Goal: Task Accomplishment & Management: Use online tool/utility

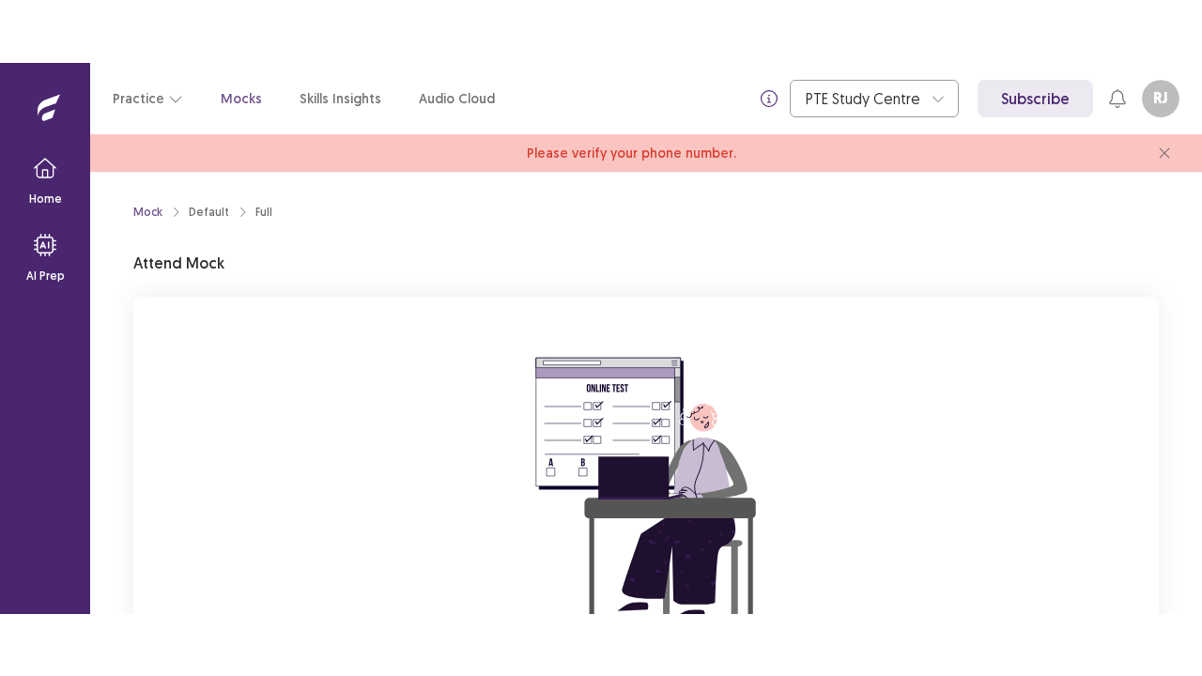
scroll to position [229, 0]
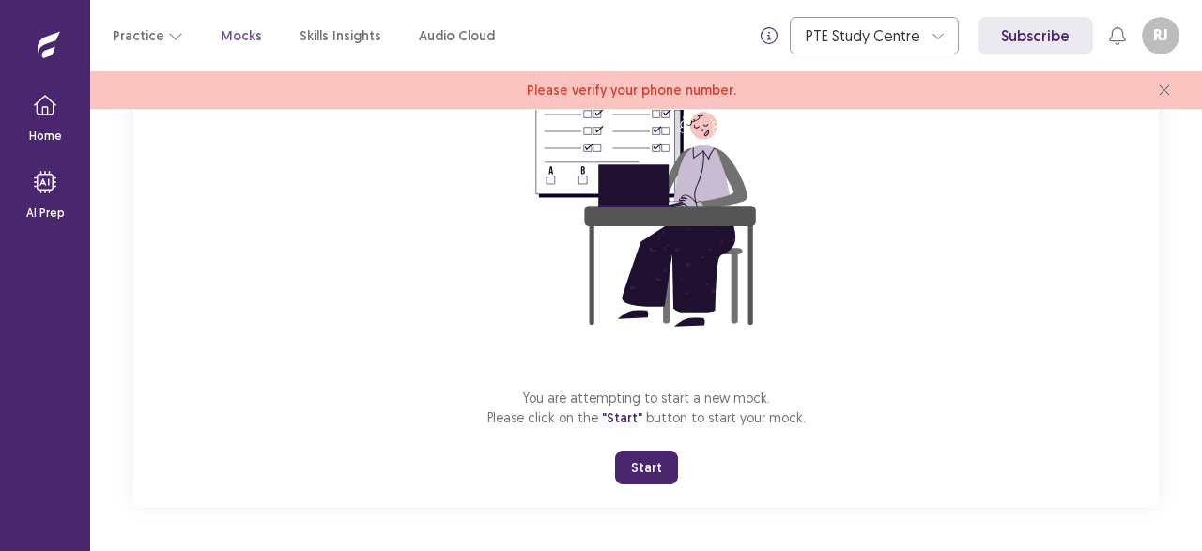
click at [651, 475] on button "Start" at bounding box center [646, 468] width 63 height 34
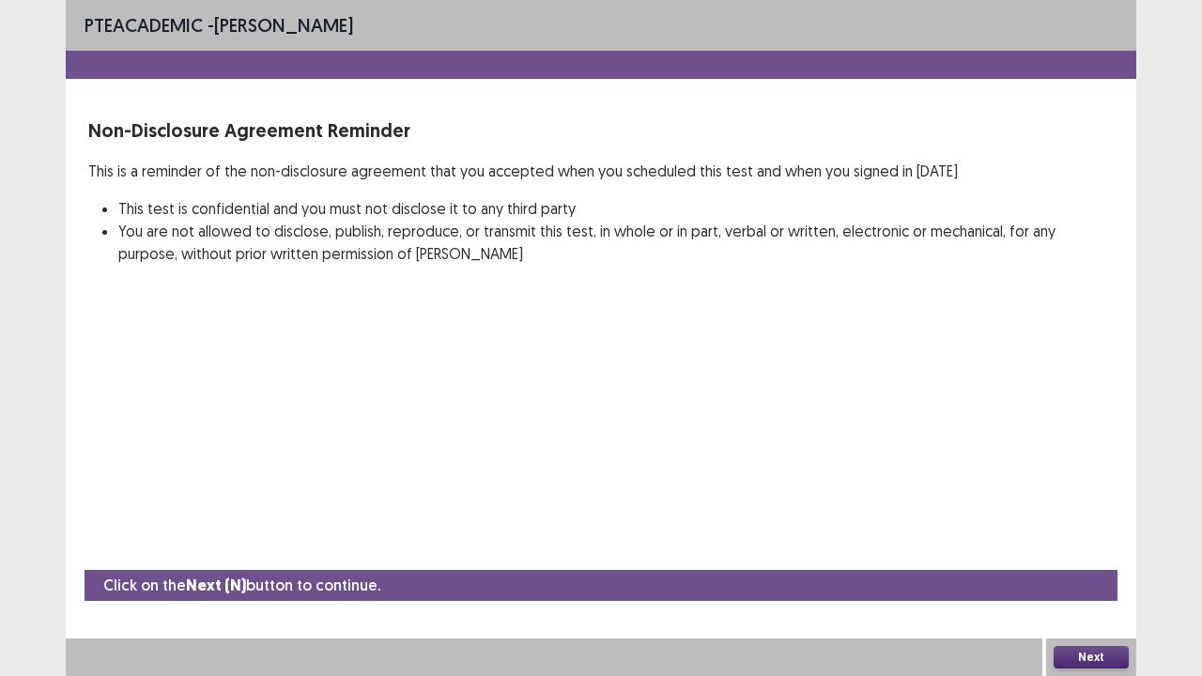
click at [1103, 550] on button "Next" at bounding box center [1090, 657] width 75 height 23
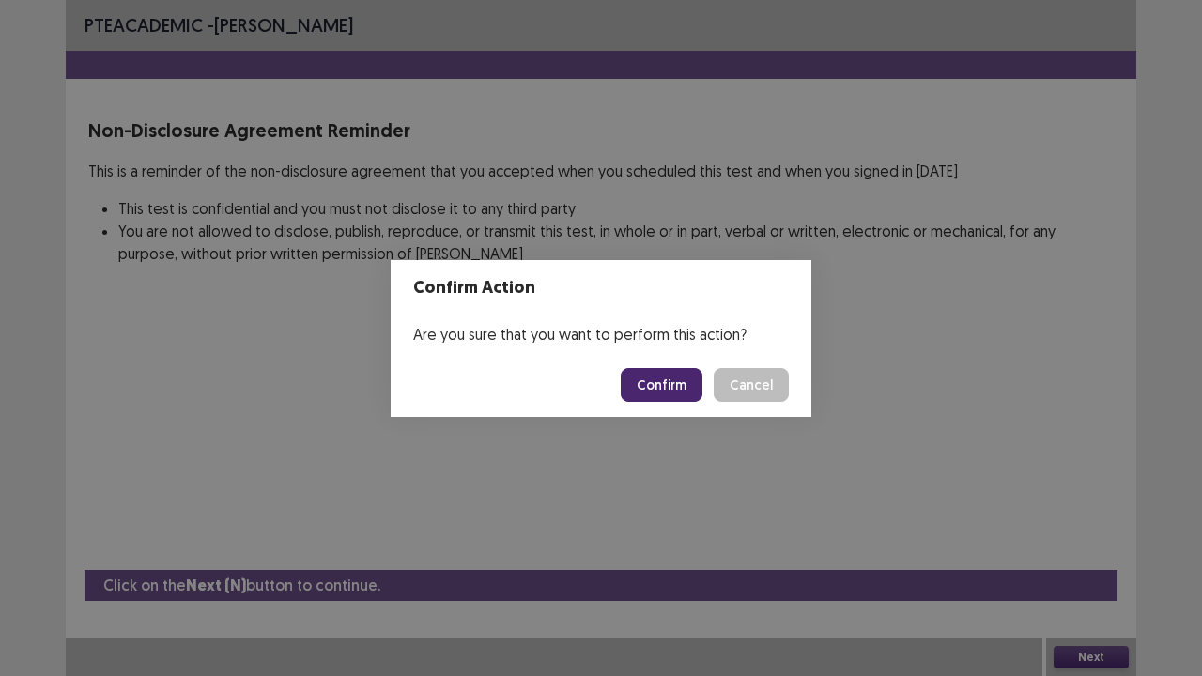
click at [688, 386] on button "Confirm" at bounding box center [662, 385] width 82 height 34
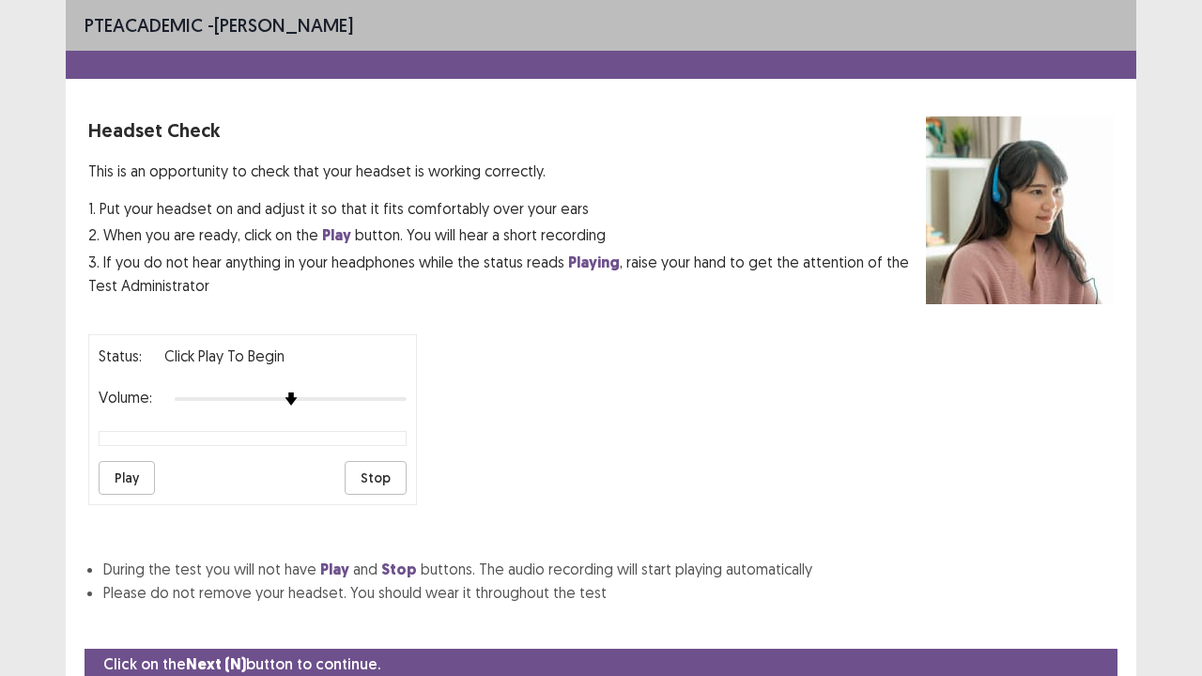
scroll to position [69, 0]
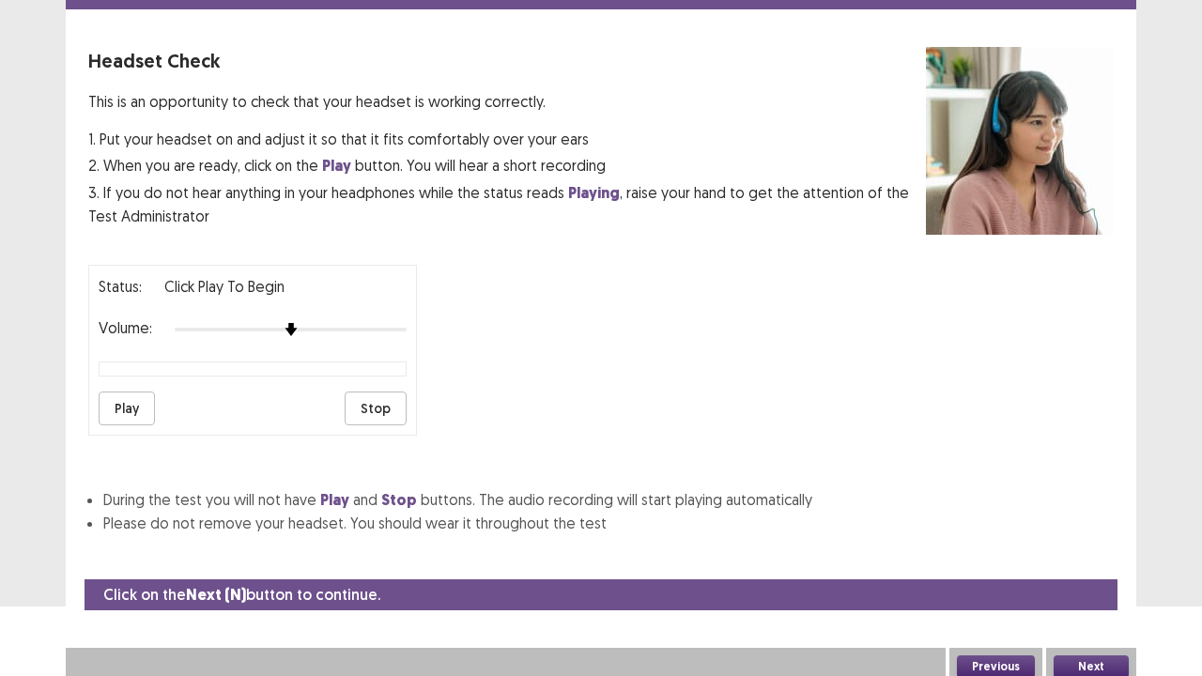
click at [130, 407] on button "Play" at bounding box center [127, 409] width 56 height 34
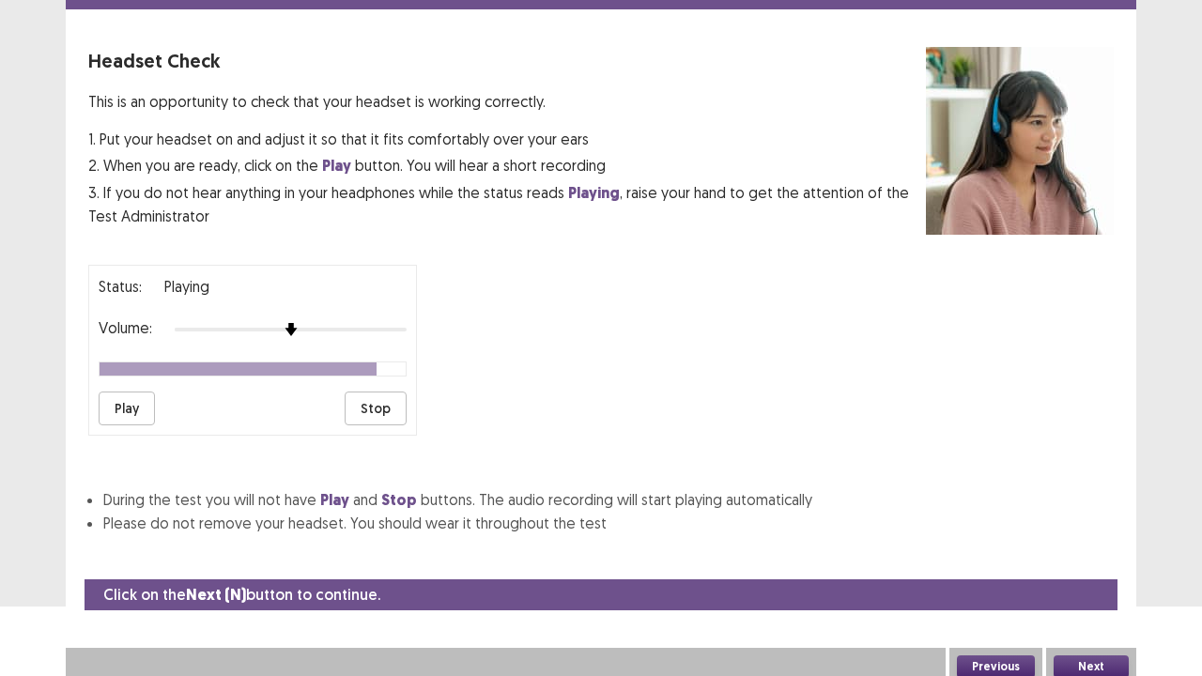
scroll to position [68, 0]
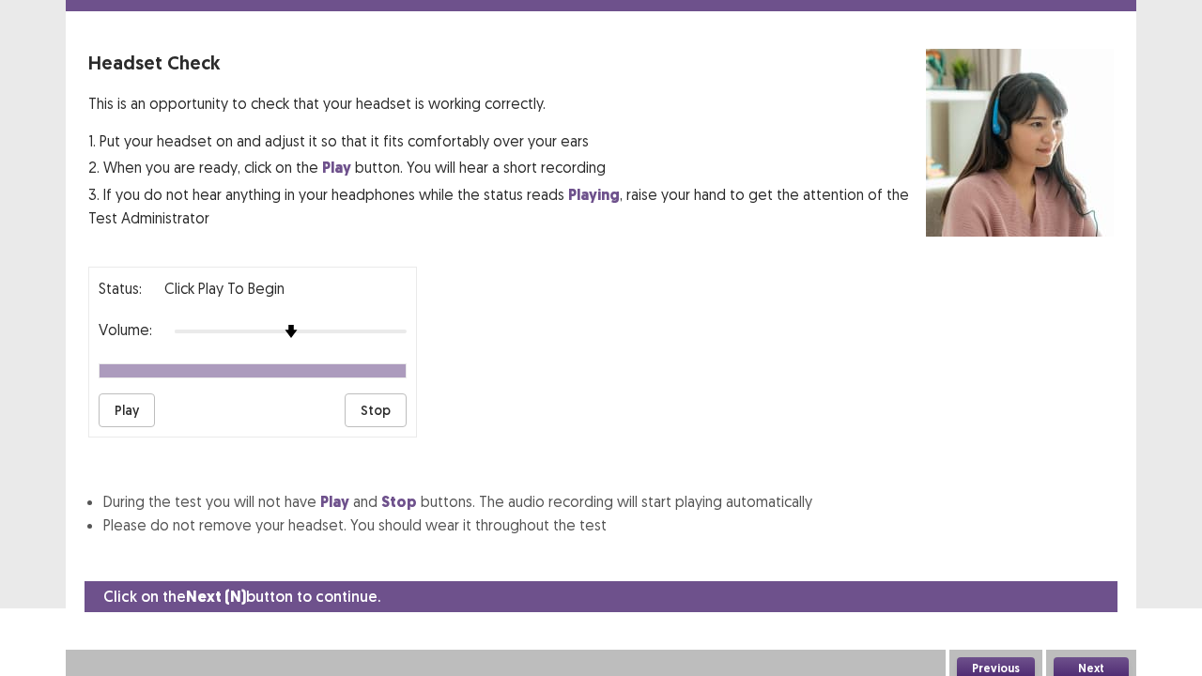
click at [1084, 550] on button "Next" at bounding box center [1090, 668] width 75 height 23
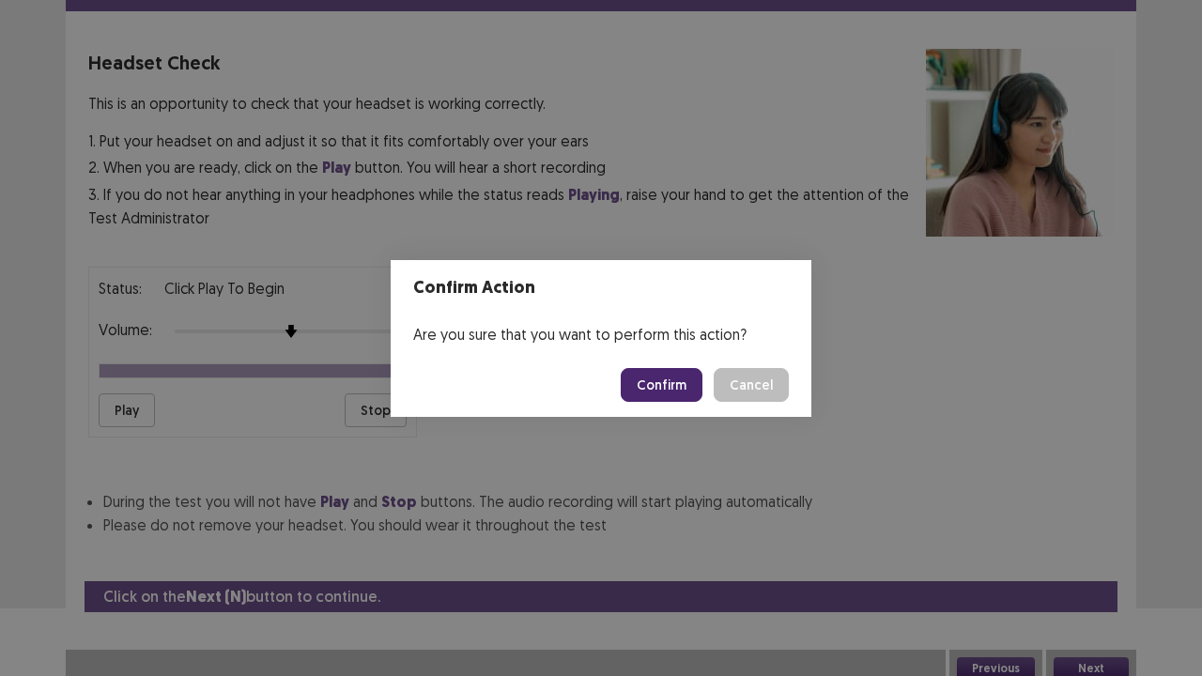
click at [649, 392] on button "Confirm" at bounding box center [662, 385] width 82 height 34
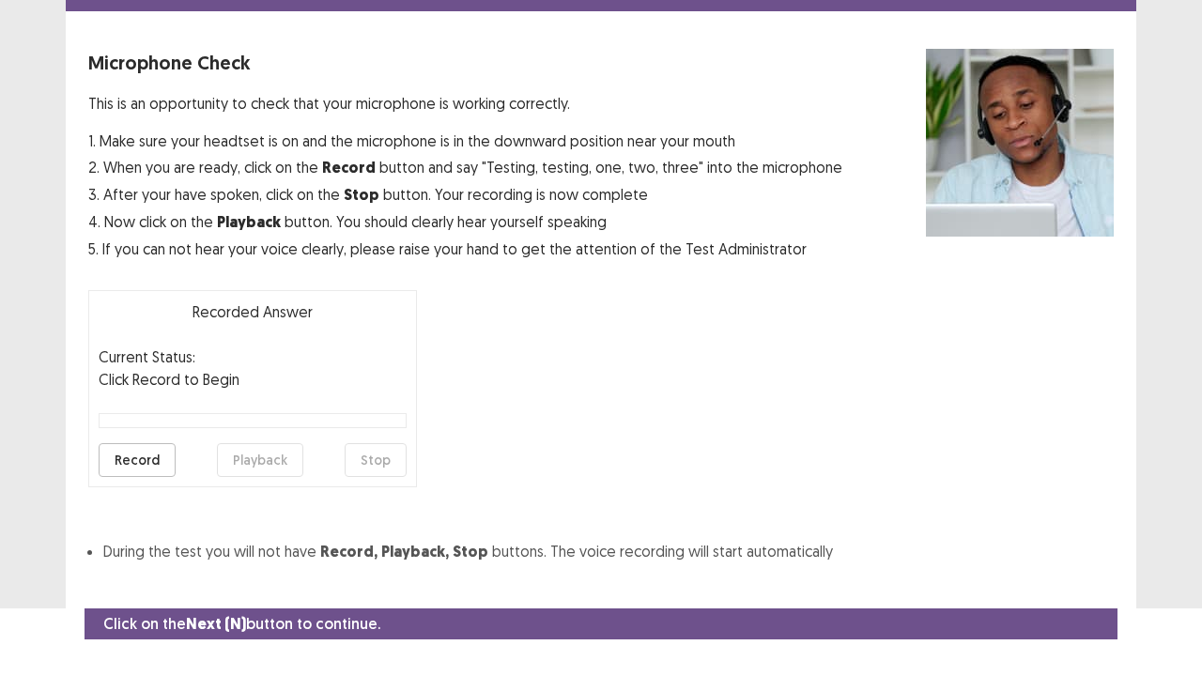
scroll to position [103, 0]
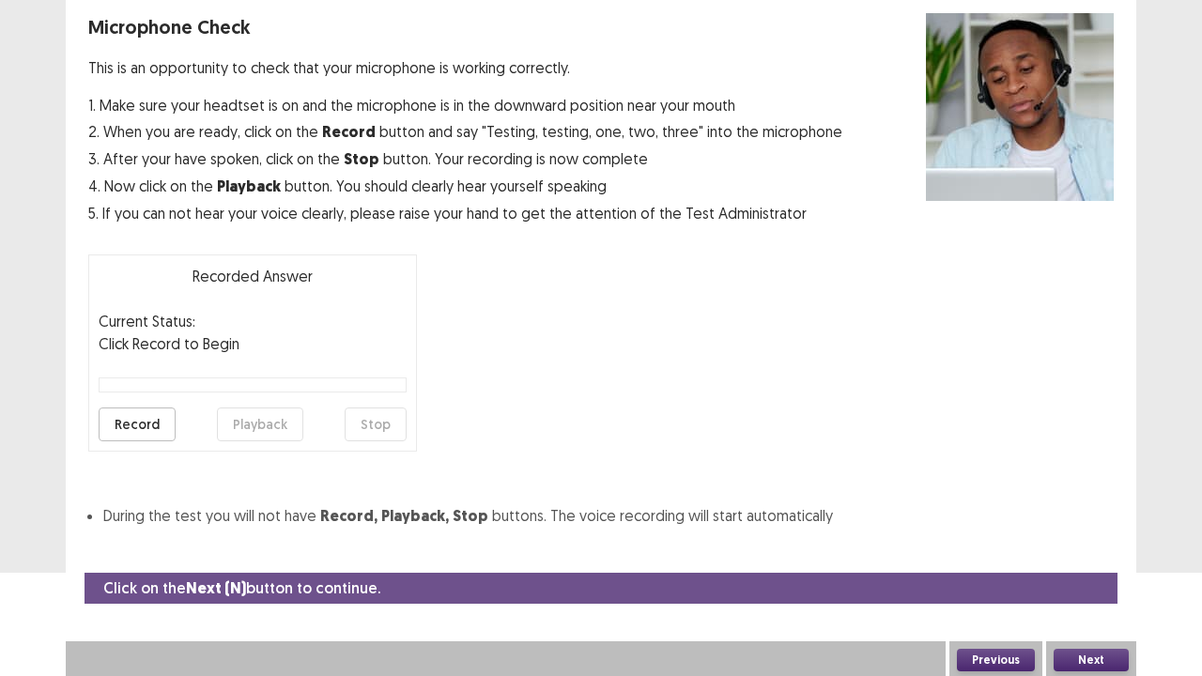
click at [126, 418] on button "Record" at bounding box center [137, 424] width 77 height 34
click at [379, 428] on button "Stop" at bounding box center [376, 424] width 62 height 34
click at [254, 416] on button "Playback" at bounding box center [260, 424] width 86 height 34
click at [1103, 550] on button "Next" at bounding box center [1090, 660] width 75 height 23
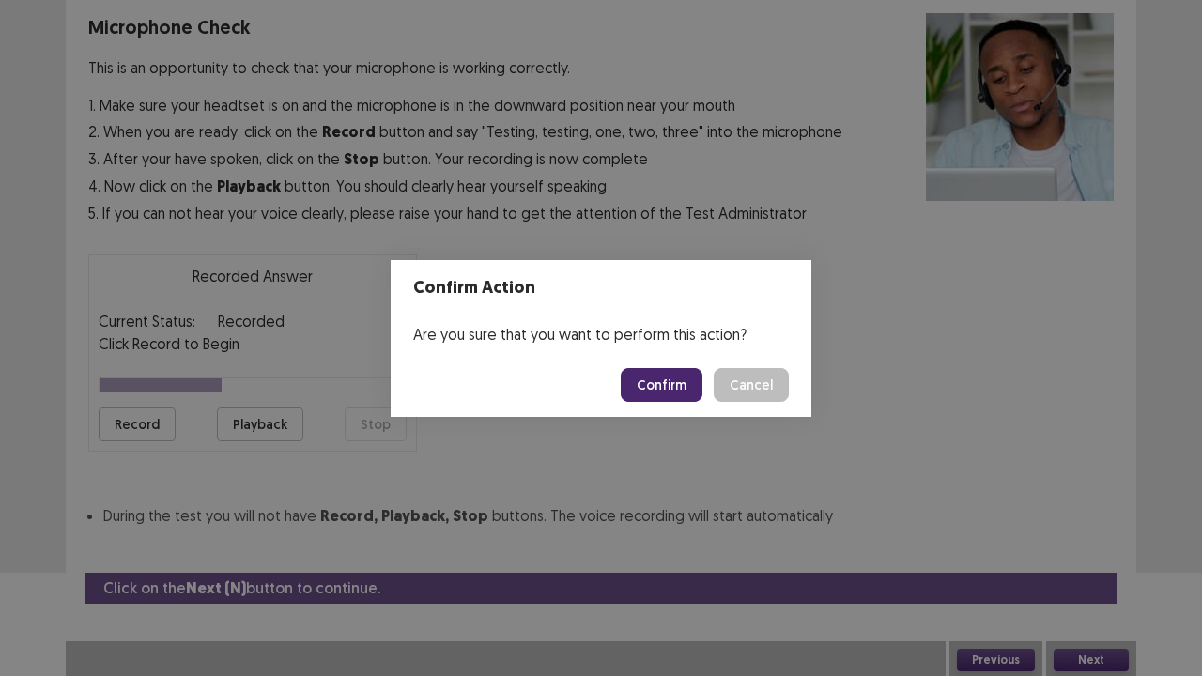
click at [694, 376] on button "Confirm" at bounding box center [662, 385] width 82 height 34
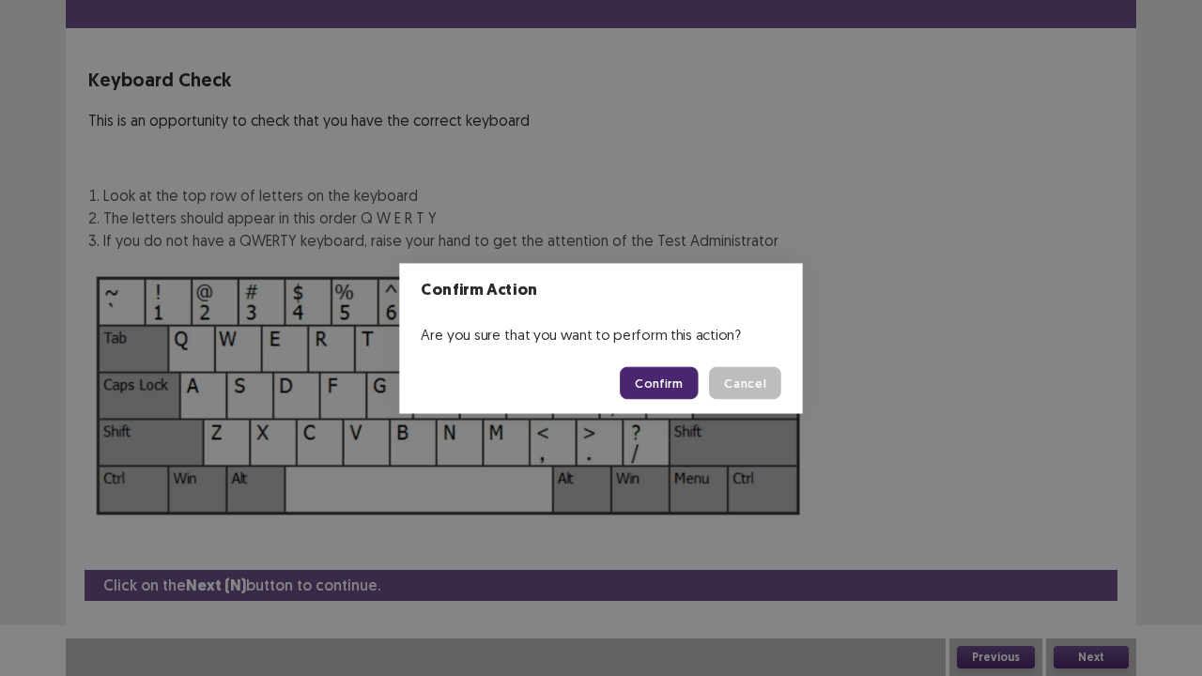
scroll to position [51, 0]
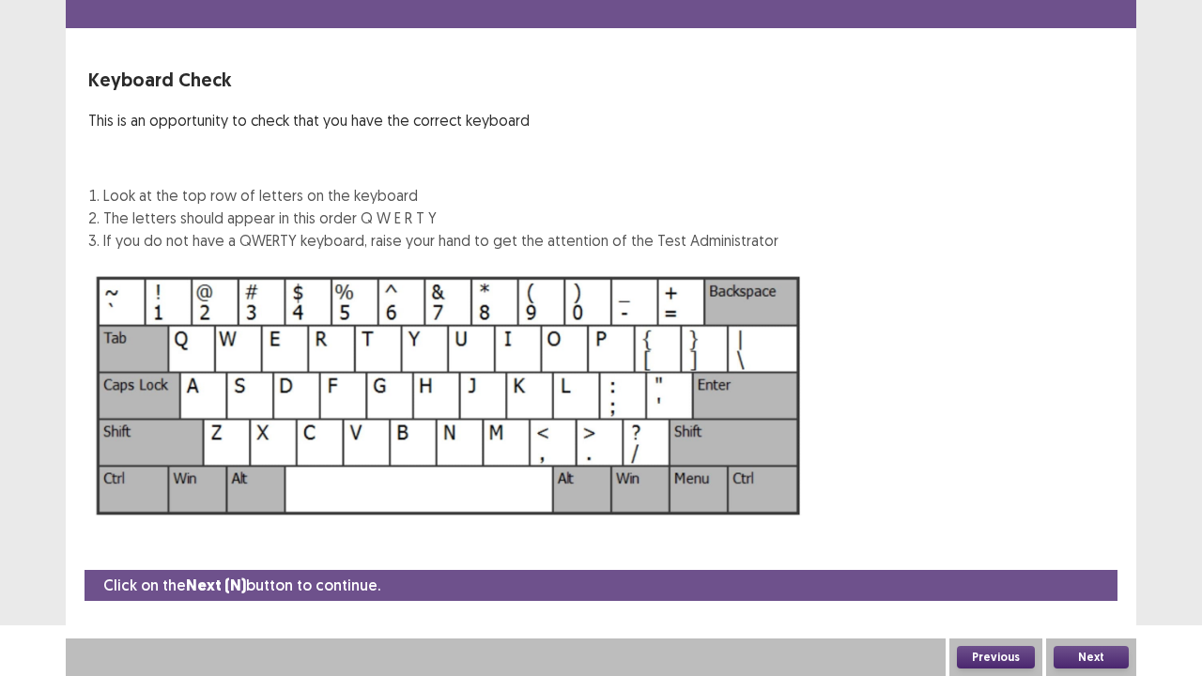
click at [1106, 550] on button "Next" at bounding box center [1090, 657] width 75 height 23
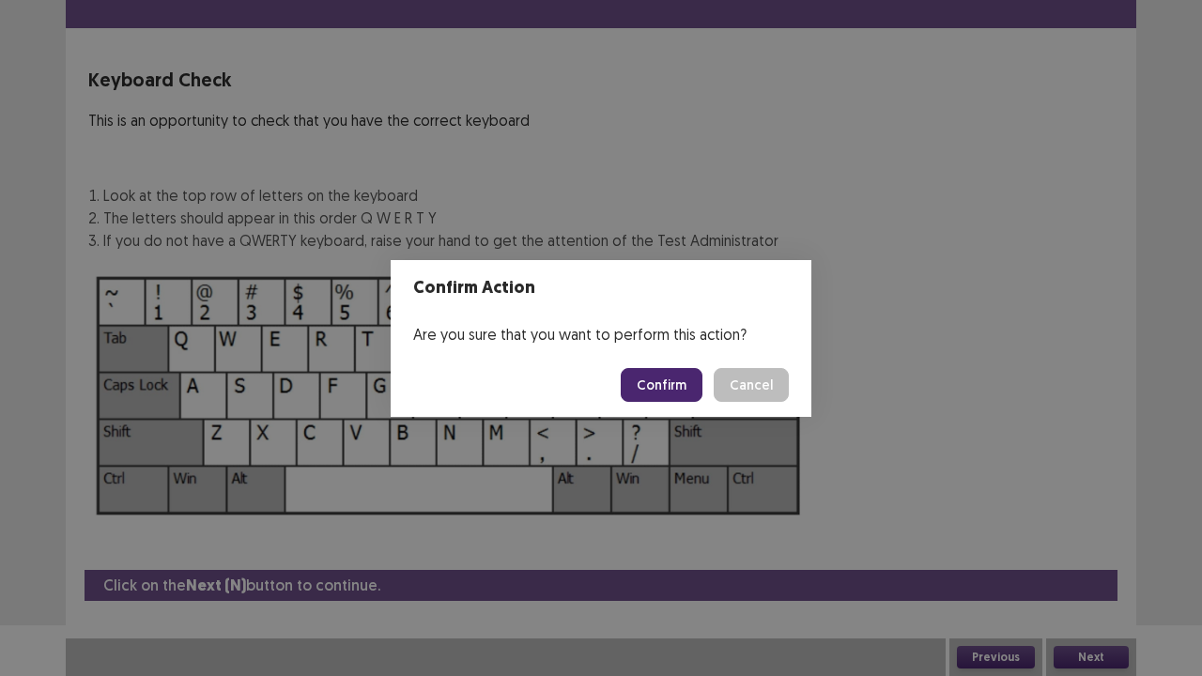
click at [658, 380] on button "Confirm" at bounding box center [662, 385] width 82 height 34
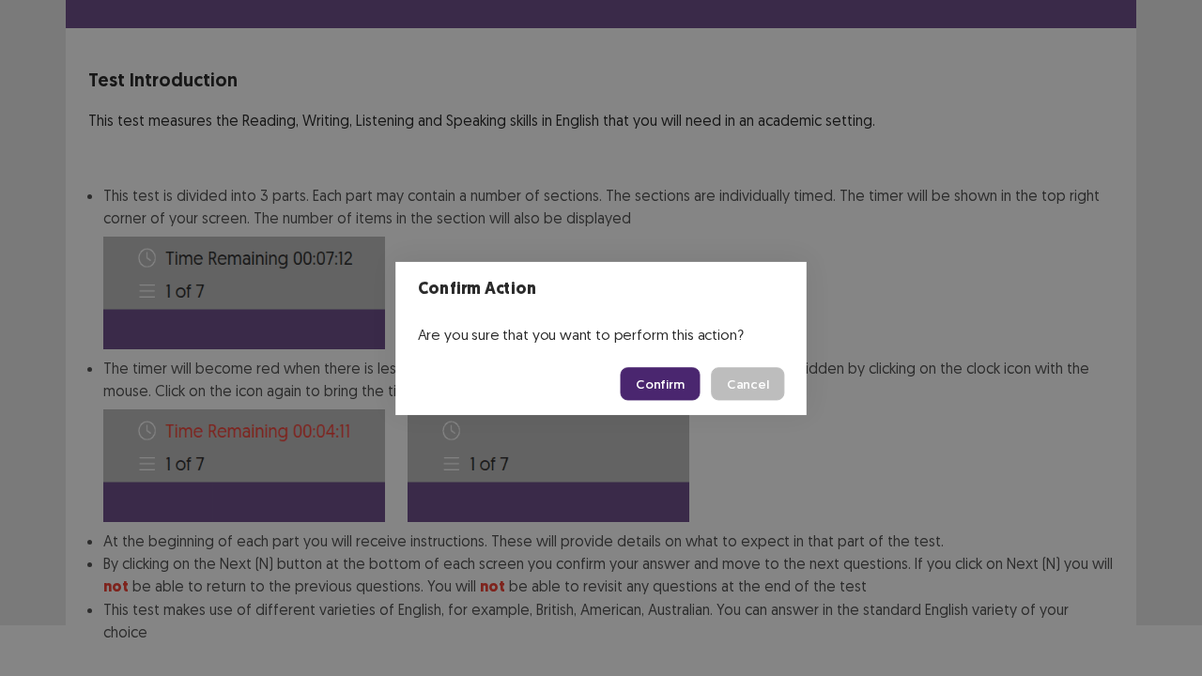
scroll to position [146, 0]
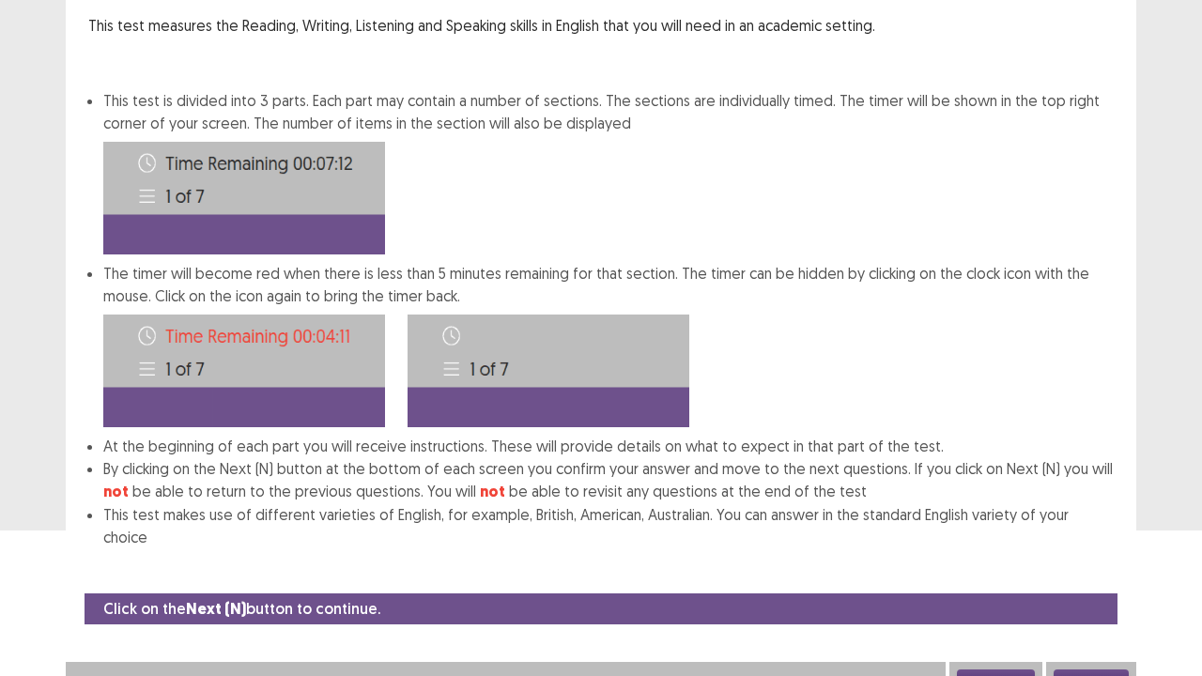
click at [1079, 550] on button "Next" at bounding box center [1090, 680] width 75 height 23
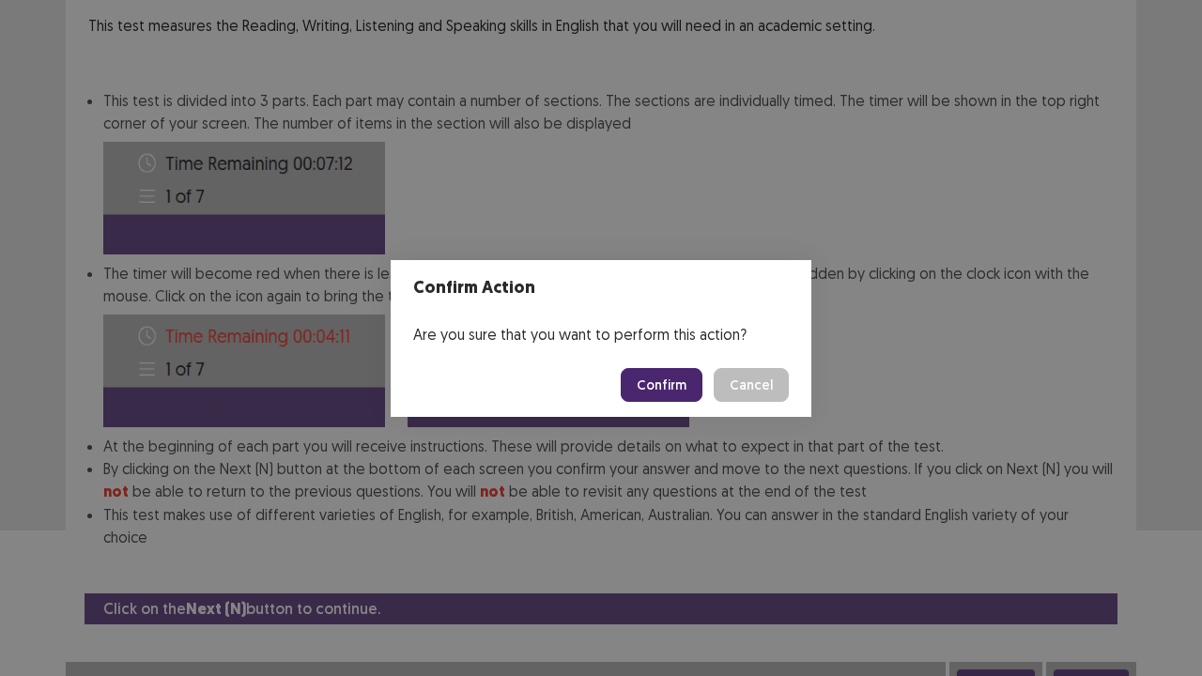
click at [640, 383] on button "Confirm" at bounding box center [662, 385] width 82 height 34
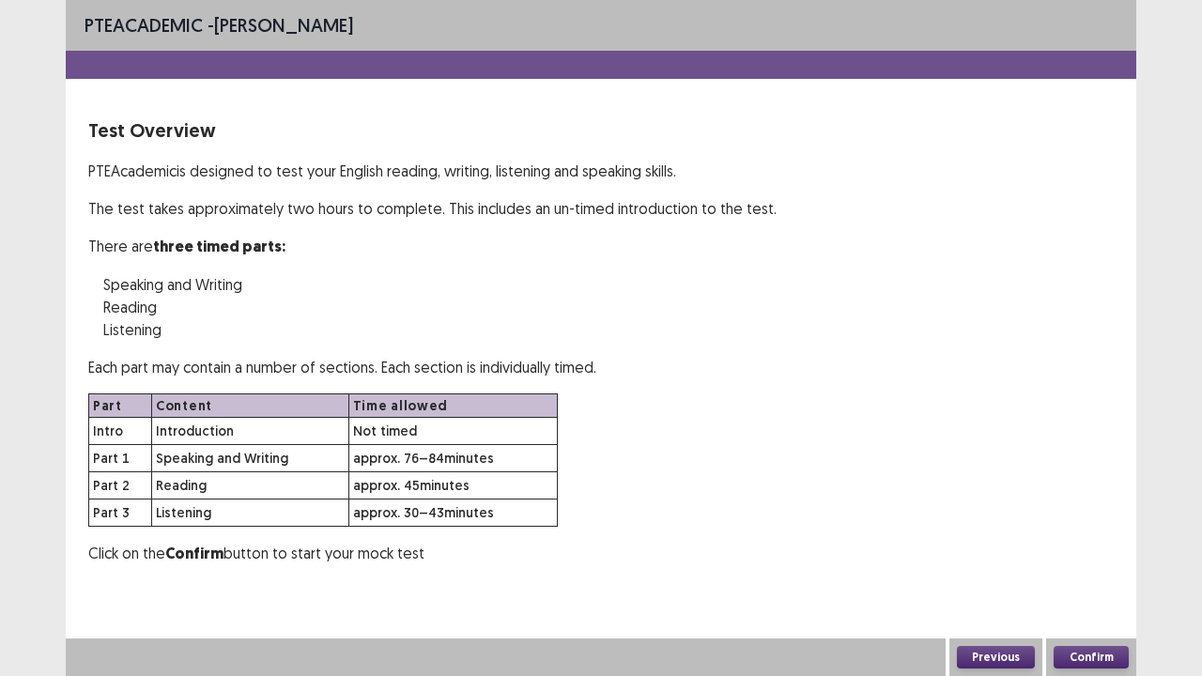
click at [967, 550] on button "Previous" at bounding box center [996, 657] width 78 height 23
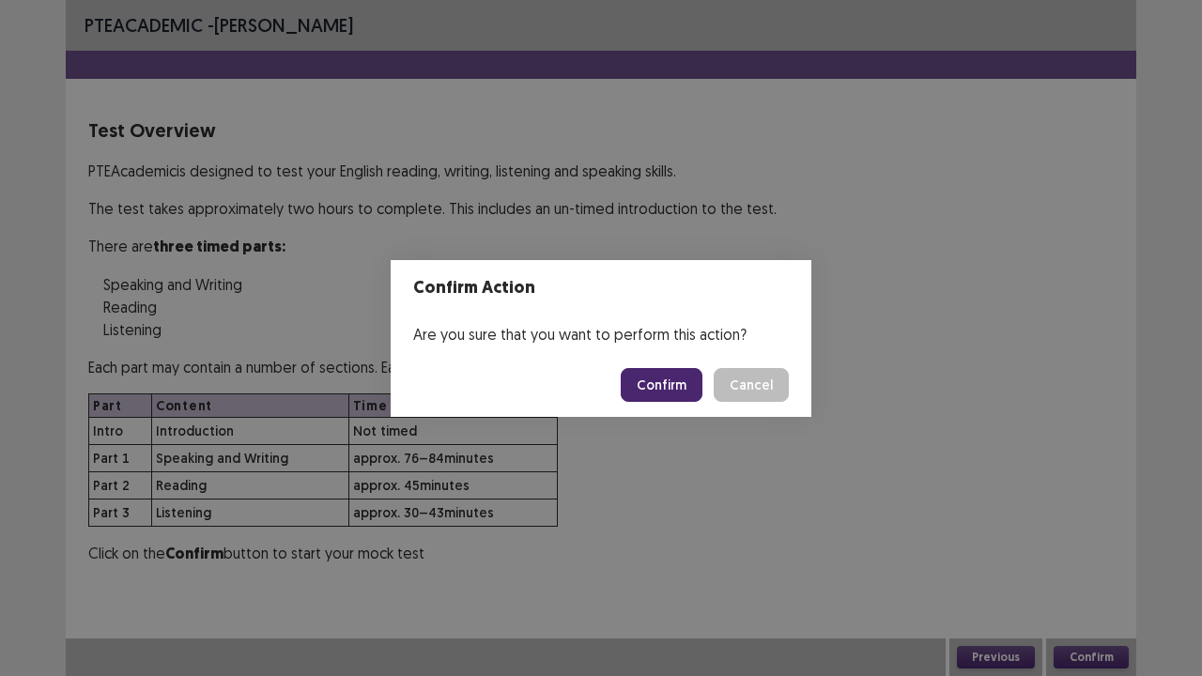
click at [967, 550] on div "Confirm Action Are you sure that you want to perform this action? Confirm Cancel" at bounding box center [601, 338] width 1202 height 676
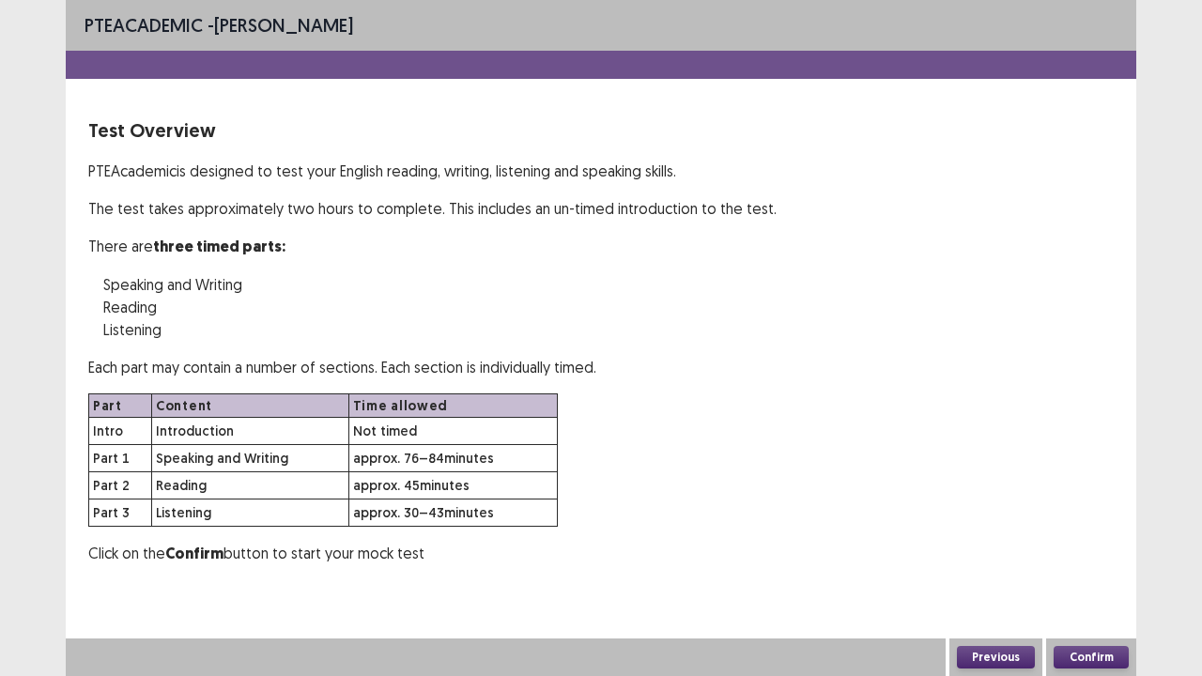
click at [967, 550] on button "Previous" at bounding box center [996, 657] width 78 height 23
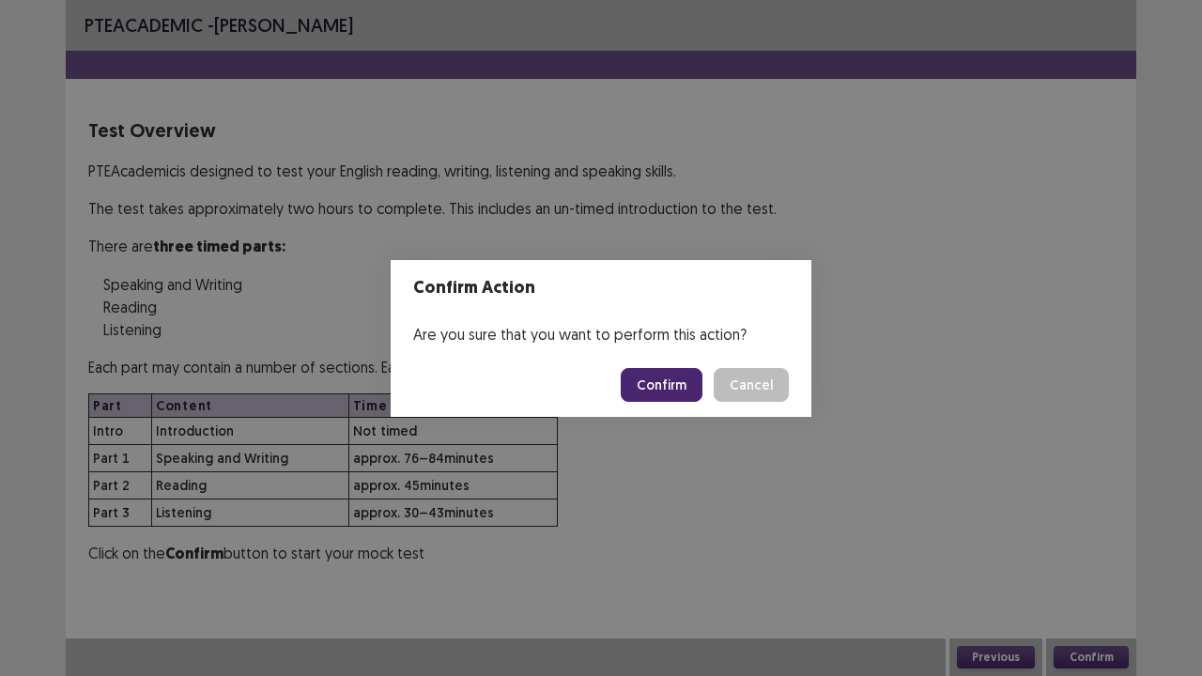
click at [683, 376] on button "Confirm" at bounding box center [662, 385] width 82 height 34
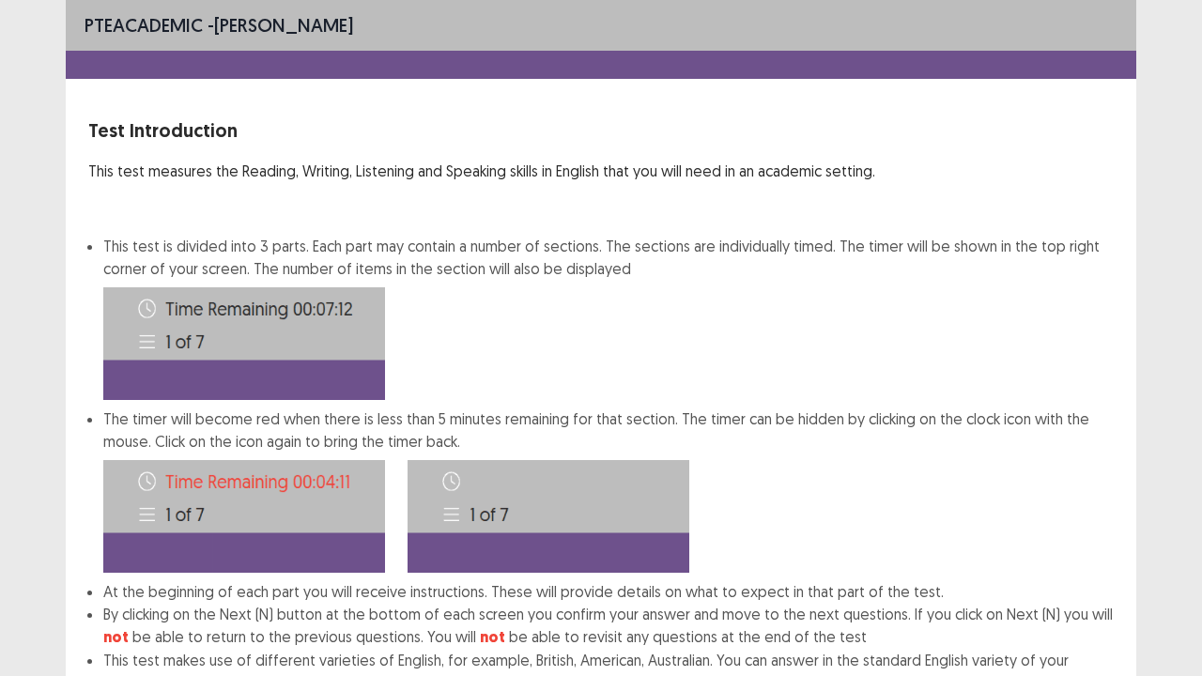
scroll to position [146, 0]
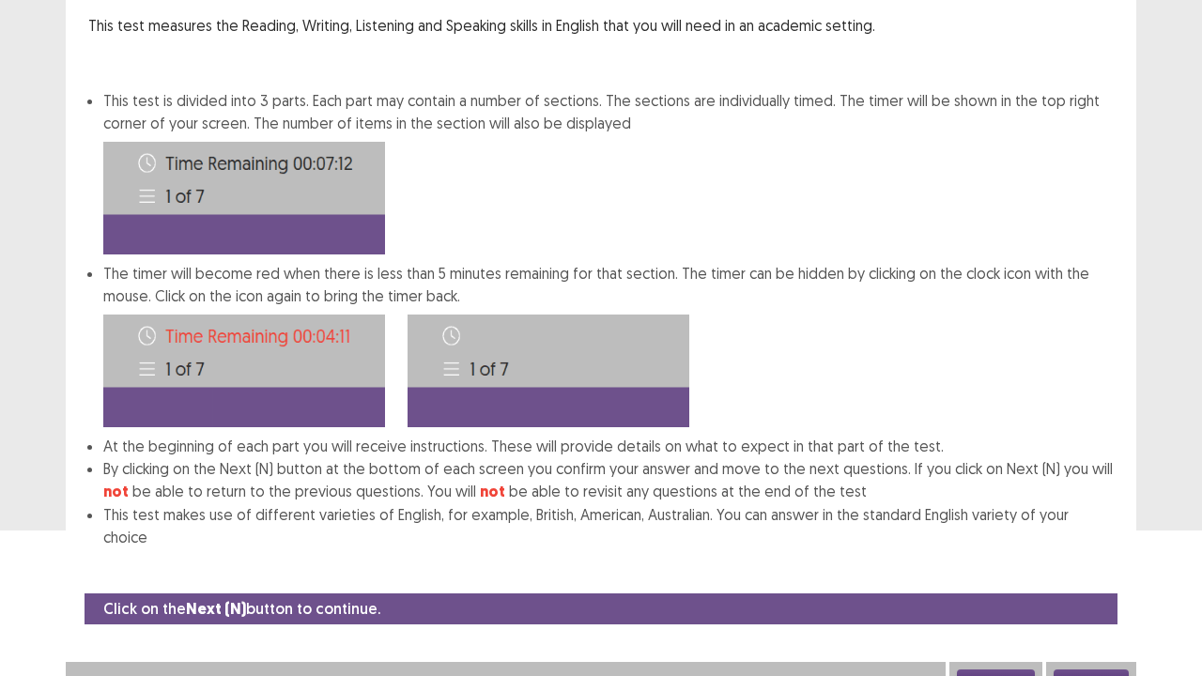
click at [983, 550] on button "Previous" at bounding box center [996, 680] width 78 height 23
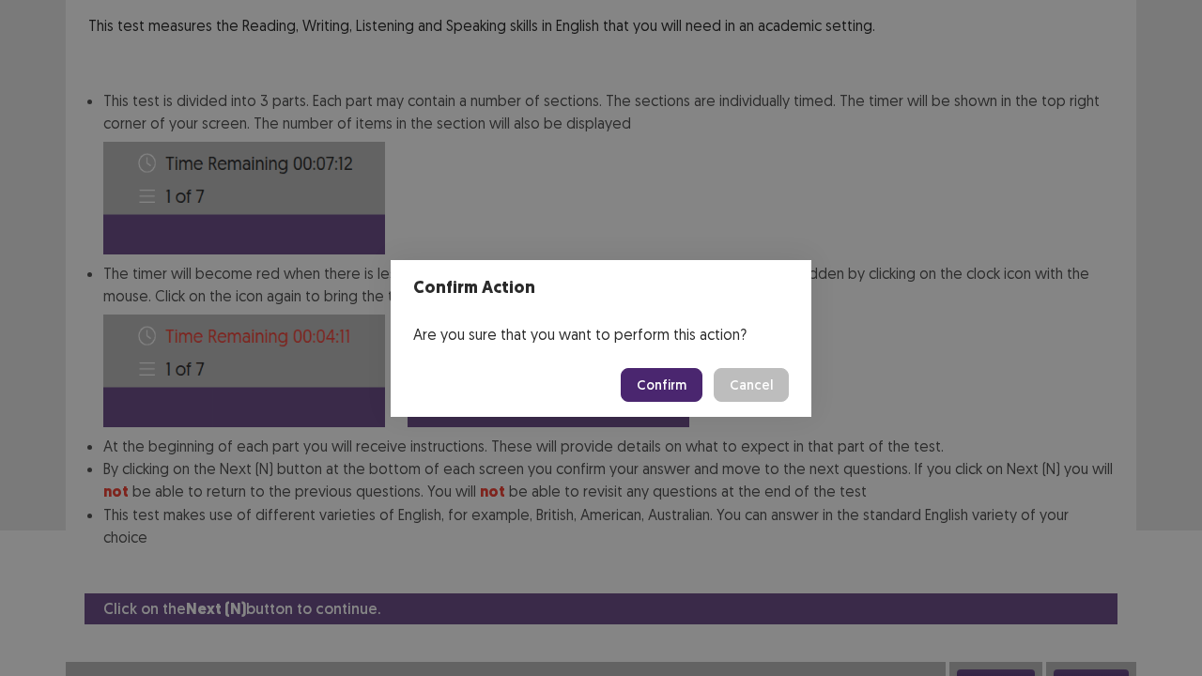
click at [646, 375] on button "Confirm" at bounding box center [662, 385] width 82 height 34
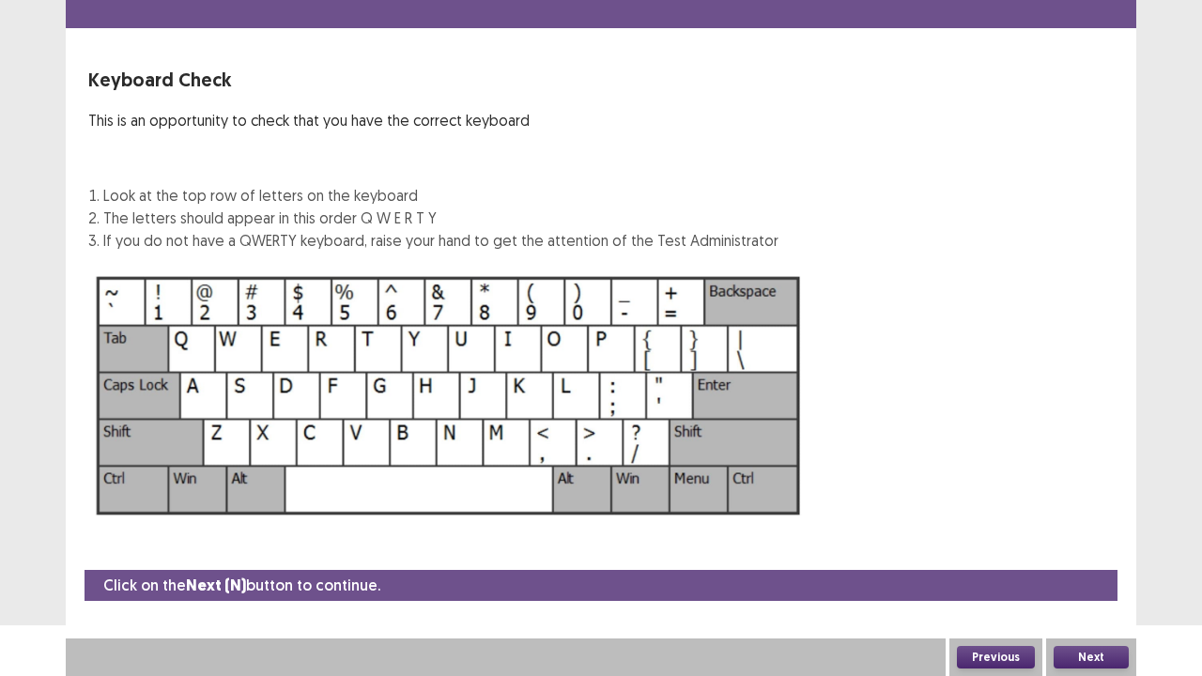
click at [992, 550] on button "Previous" at bounding box center [996, 657] width 78 height 23
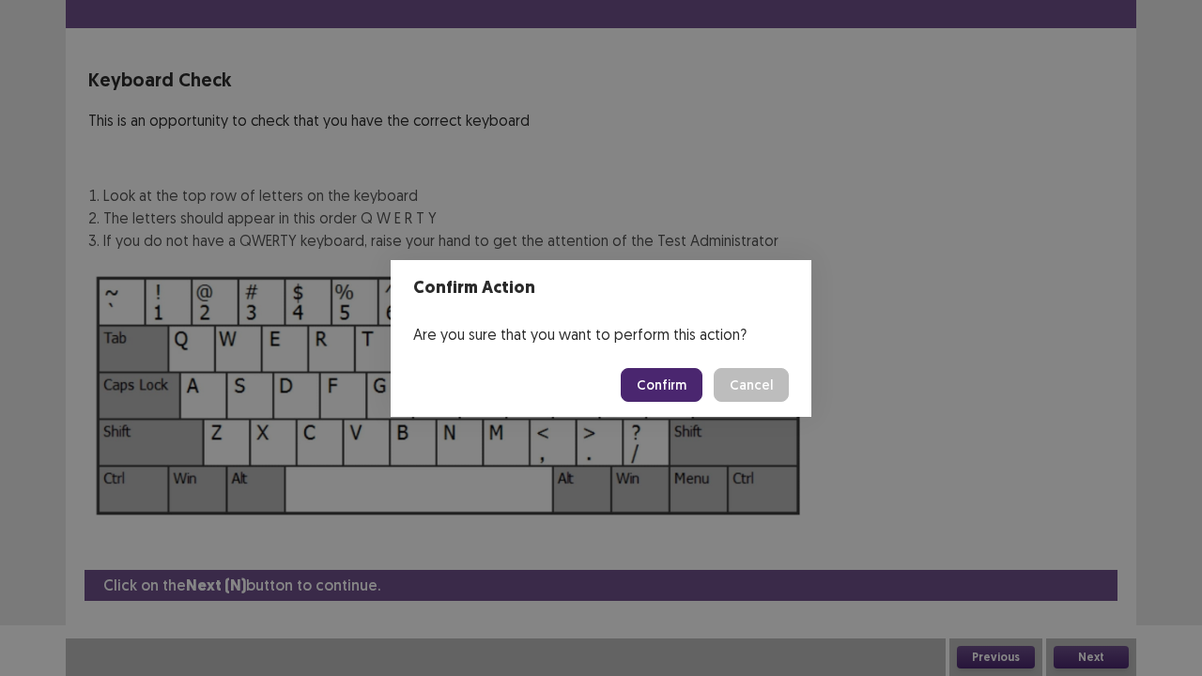
click at [657, 378] on button "Confirm" at bounding box center [662, 385] width 82 height 34
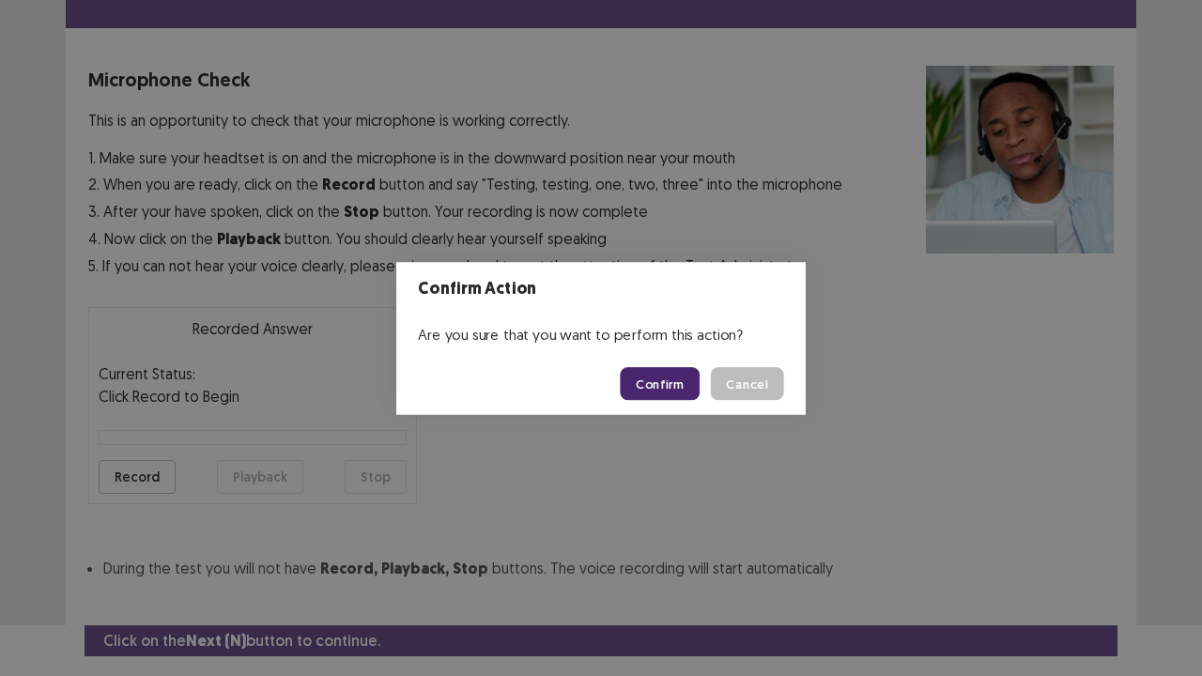
scroll to position [103, 0]
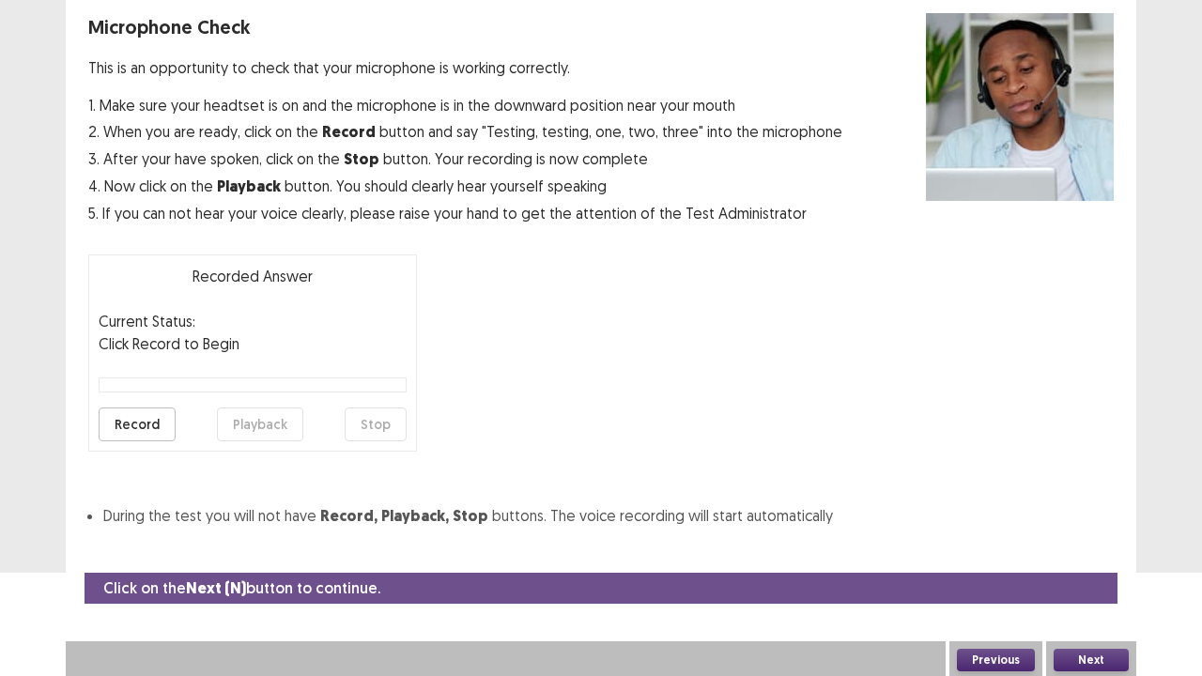
click at [984, 550] on button "Previous" at bounding box center [996, 660] width 78 height 23
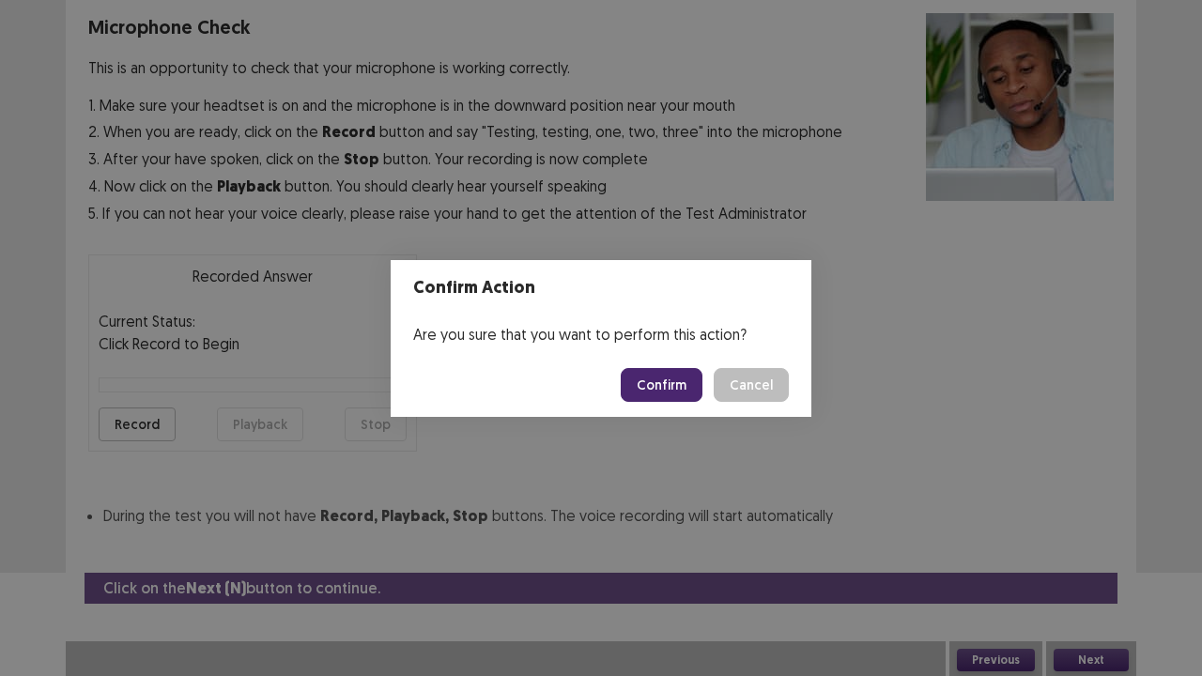
click at [670, 369] on button "Confirm" at bounding box center [662, 385] width 82 height 34
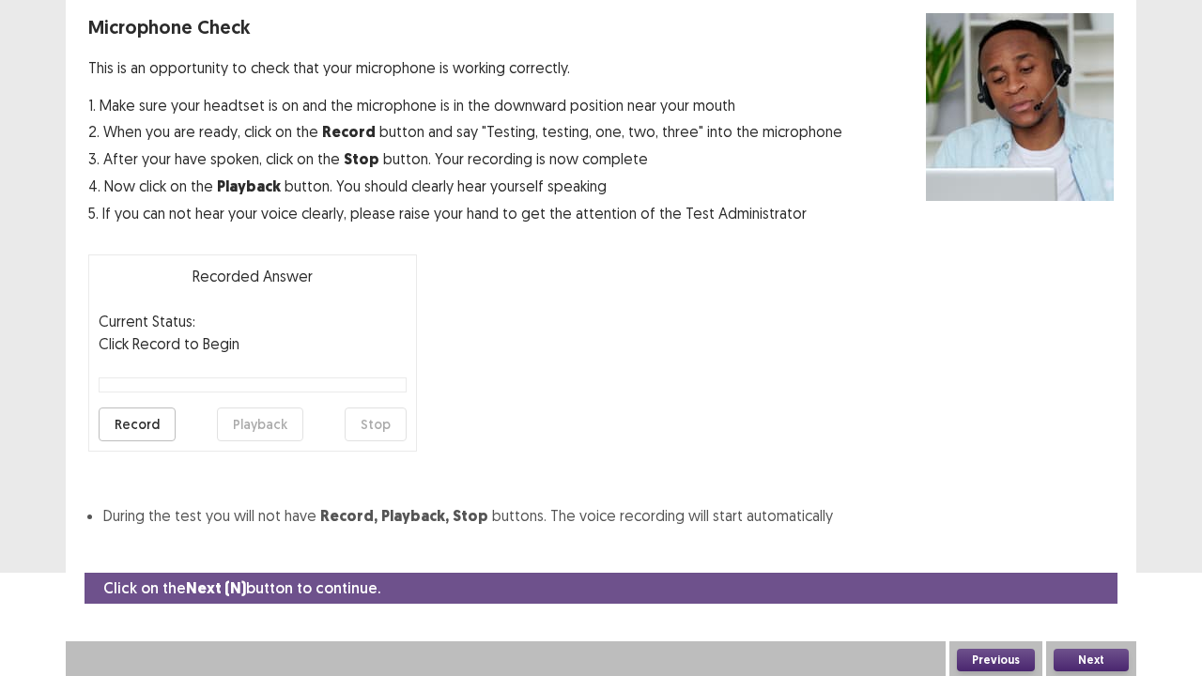
scroll to position [69, 0]
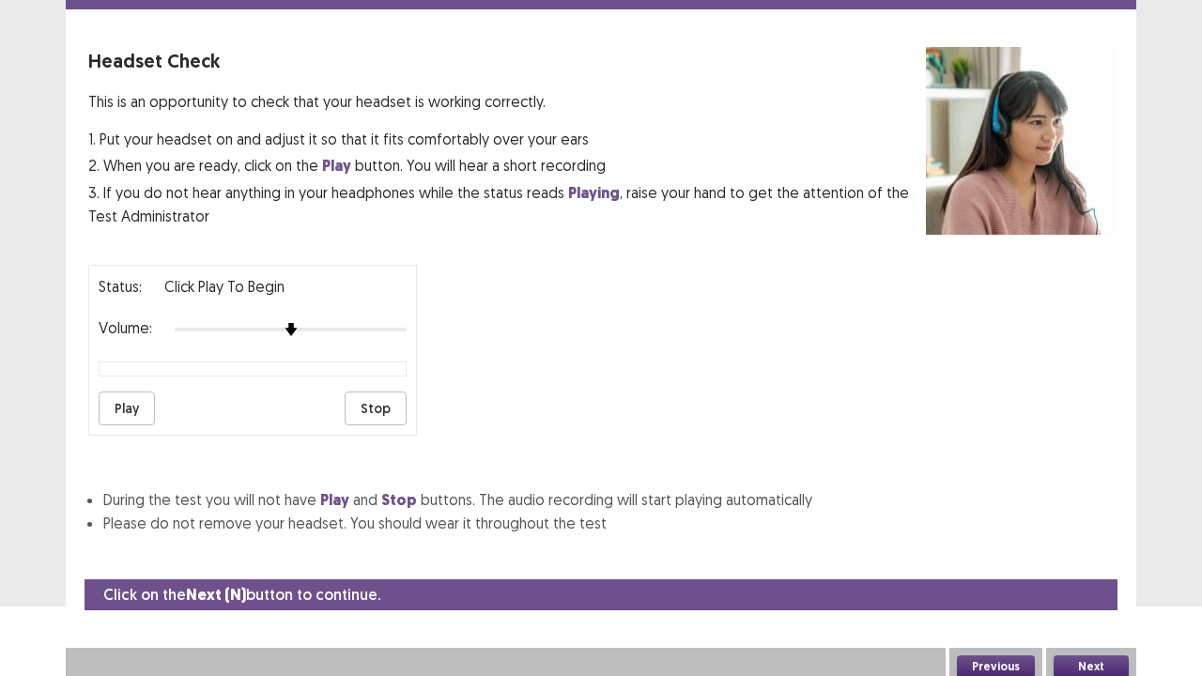
click at [989, 550] on button "Previous" at bounding box center [996, 666] width 78 height 23
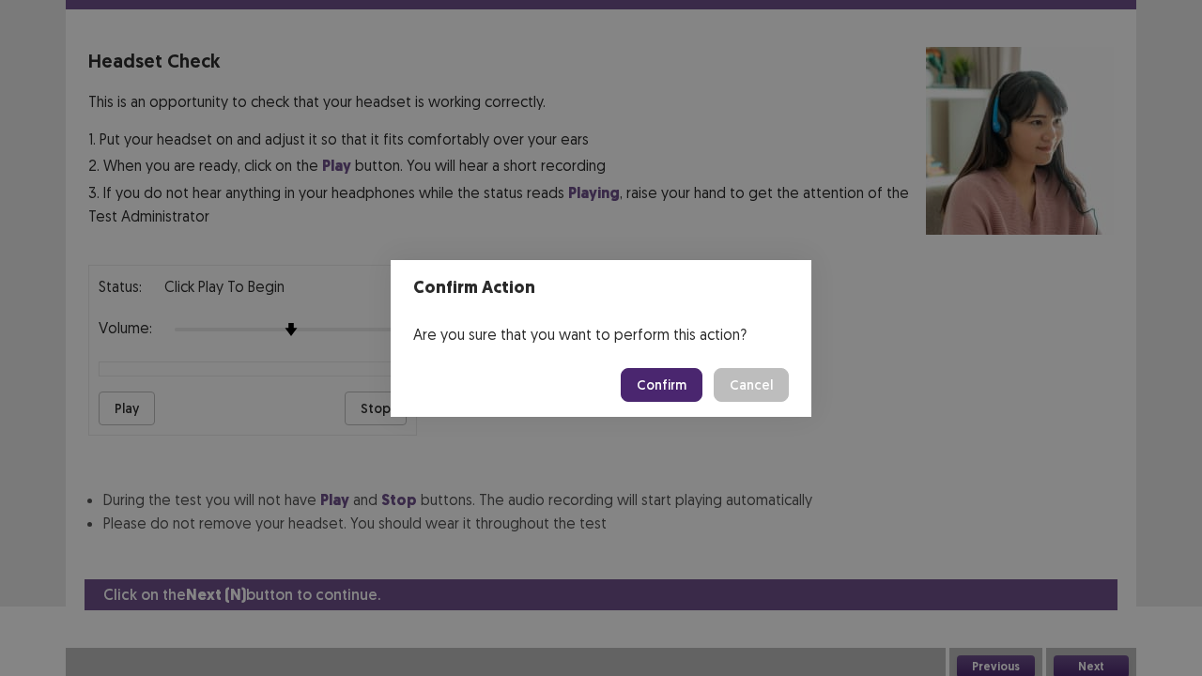
click at [675, 379] on button "Confirm" at bounding box center [662, 385] width 82 height 34
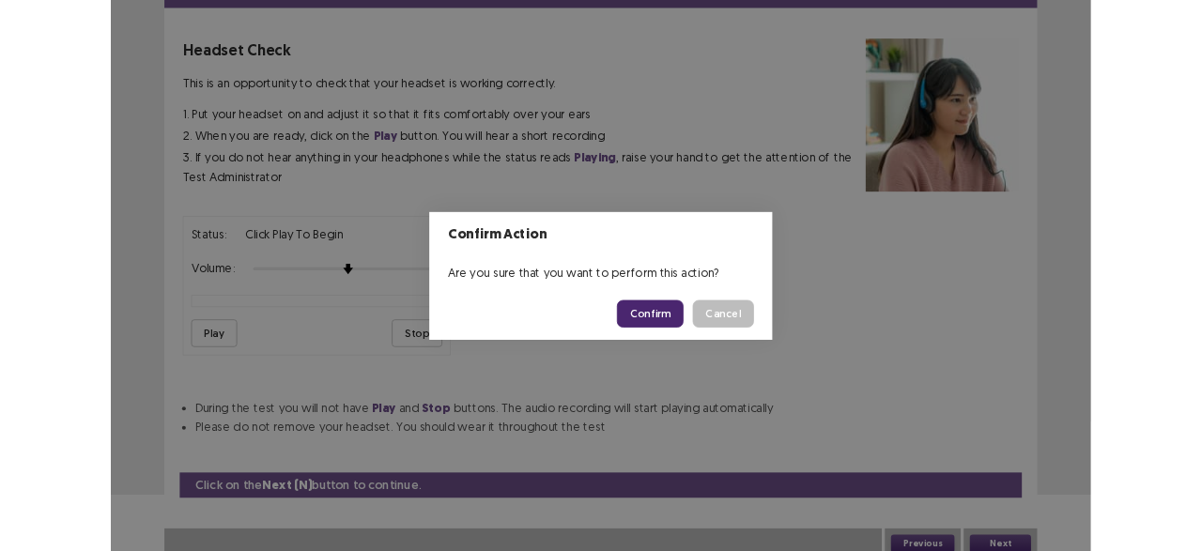
scroll to position [0, 0]
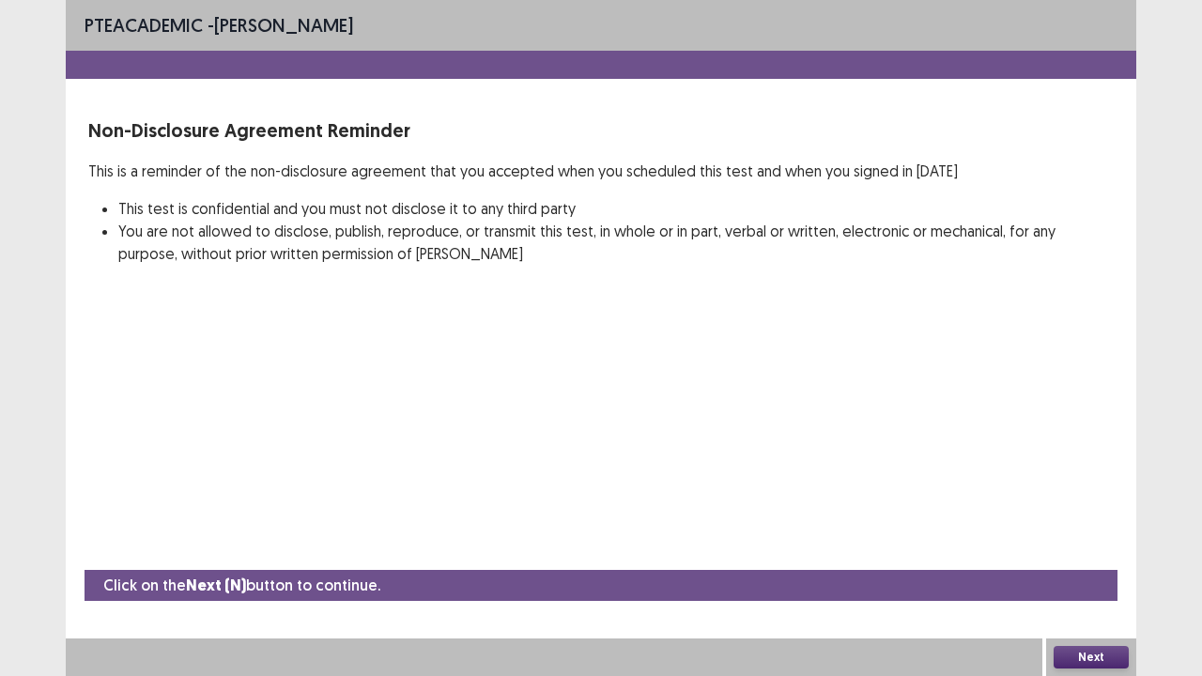
click at [1201, 245] on div "PTE academic - [PERSON_NAME] Non-Disclosure Agreement Reminder This is a remind…" at bounding box center [601, 338] width 1202 height 676
click at [930, 350] on div "PTE academic - [PERSON_NAME] Non-Disclosure Agreement Reminder This is a remind…" at bounding box center [601, 338] width 1070 height 676
click at [1169, 104] on div "PTE academic - [PERSON_NAME] Non-Disclosure Agreement Reminder This is a remind…" at bounding box center [601, 338] width 1202 height 676
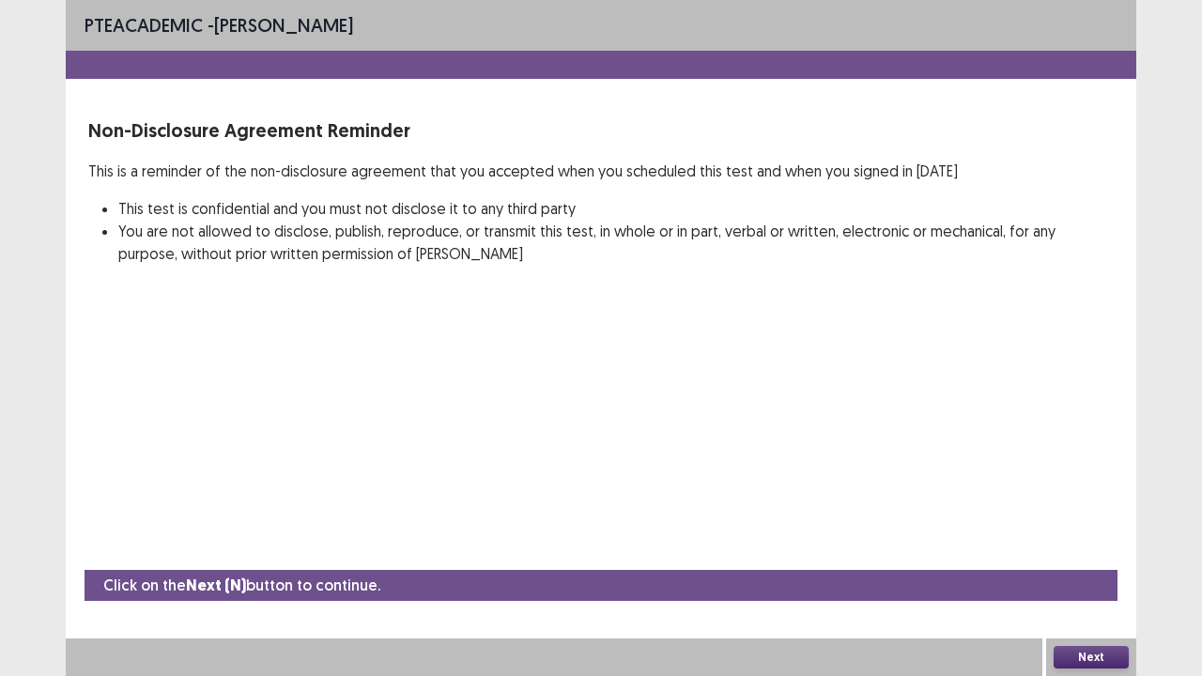
click at [1169, 104] on div "PTE academic - [PERSON_NAME] Non-Disclosure Agreement Reminder This is a remind…" at bounding box center [601, 338] width 1202 height 676
drag, startPoint x: 1169, startPoint y: 104, endPoint x: 1201, endPoint y: 0, distance: 109.0
click at [1201, 0] on div "PTE academic - [PERSON_NAME] Non-Disclosure Agreement Reminder This is a remind…" at bounding box center [601, 338] width 1202 height 676
drag, startPoint x: 820, startPoint y: 18, endPoint x: 869, endPoint y: 0, distance: 52.9
click at [869, 0] on div "PTE academic - [PERSON_NAME]" at bounding box center [601, 25] width 1070 height 51
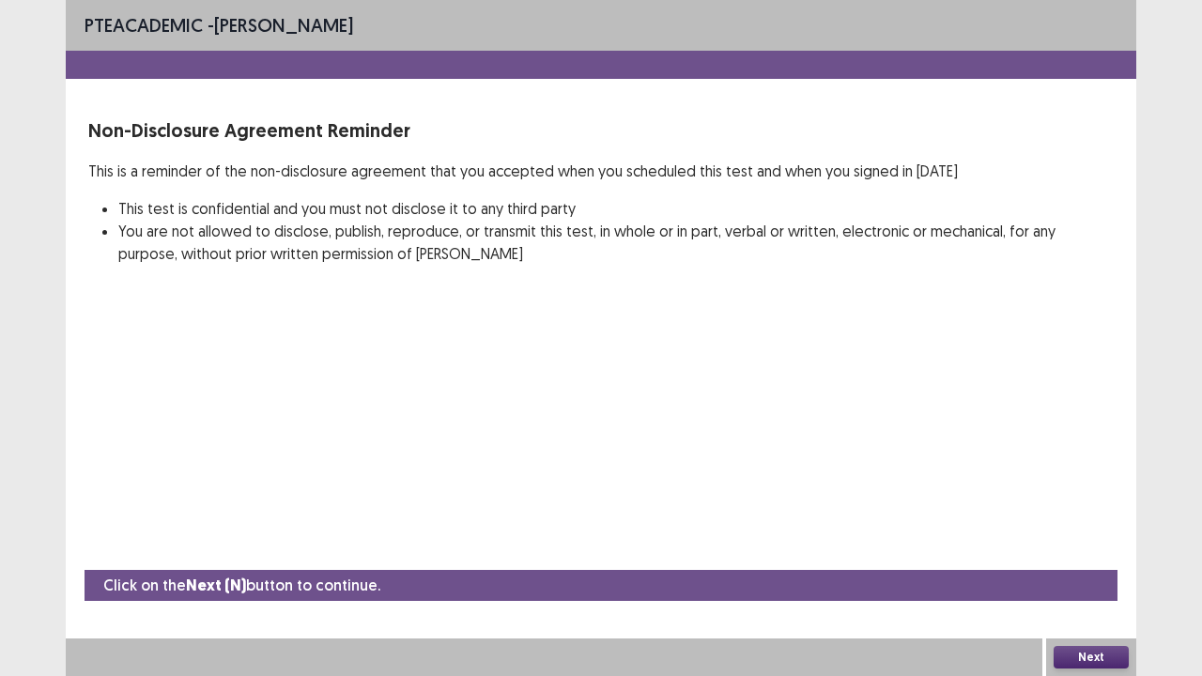
click at [684, 70] on div at bounding box center [601, 65] width 1070 height 28
drag, startPoint x: 684, startPoint y: 70, endPoint x: 1113, endPoint y: 6, distance: 433.9
click at [1113, 6] on div "PTE academic - [PERSON_NAME]" at bounding box center [601, 39] width 1070 height 79
drag, startPoint x: 1113, startPoint y: 6, endPoint x: 1075, endPoint y: 89, distance: 91.6
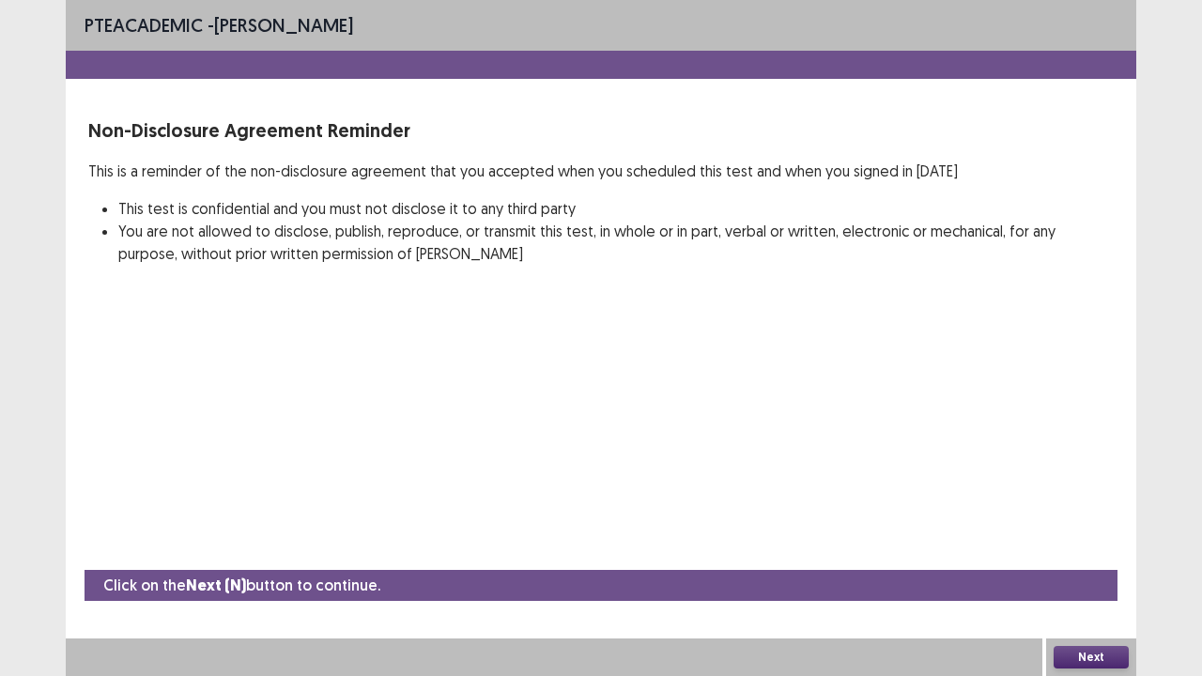
click at [1075, 89] on div "PTE academic - [PERSON_NAME] Non-Disclosure Agreement Reminder This is a remind…" at bounding box center [601, 151] width 1070 height 302
click at [722, 260] on li "You are not allowed to disclose, publish, reproduce, or transmit this test, in …" at bounding box center [615, 242] width 995 height 45
drag, startPoint x: 722, startPoint y: 260, endPoint x: 750, endPoint y: 272, distance: 30.7
click at [750, 272] on div "PTE academic - [PERSON_NAME] Non-Disclosure Agreement Reminder This is a remind…" at bounding box center [601, 151] width 1070 height 302
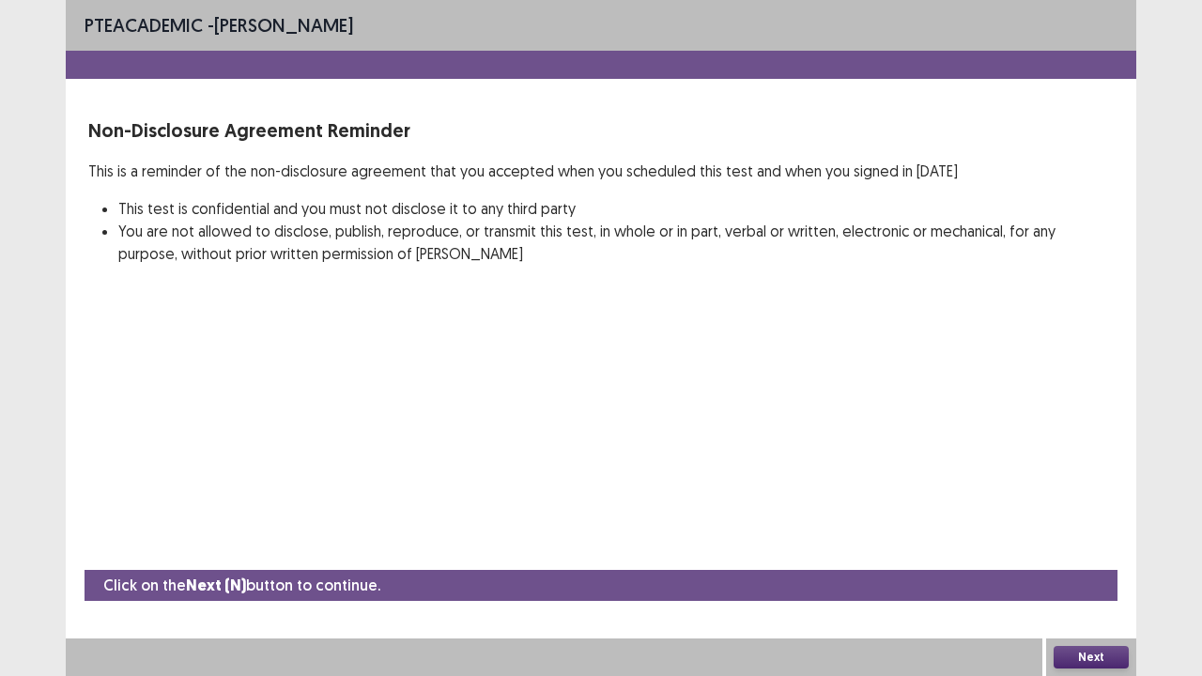
click at [750, 272] on div "PTE academic - [PERSON_NAME] Non-Disclosure Agreement Reminder This is a remind…" at bounding box center [601, 151] width 1070 height 302
click at [750, 268] on div "PTE academic - [PERSON_NAME] Non-Disclosure Agreement Reminder This is a remind…" at bounding box center [601, 151] width 1070 height 302
click at [748, 312] on div "PTE academic - [PERSON_NAME] Non-Disclosure Agreement Reminder This is a remind…" at bounding box center [601, 338] width 1070 height 676
click at [748, 320] on div "PTE academic - [PERSON_NAME] Non-Disclosure Agreement Reminder This is a remind…" at bounding box center [601, 338] width 1070 height 676
